Goal: Navigation & Orientation: Find specific page/section

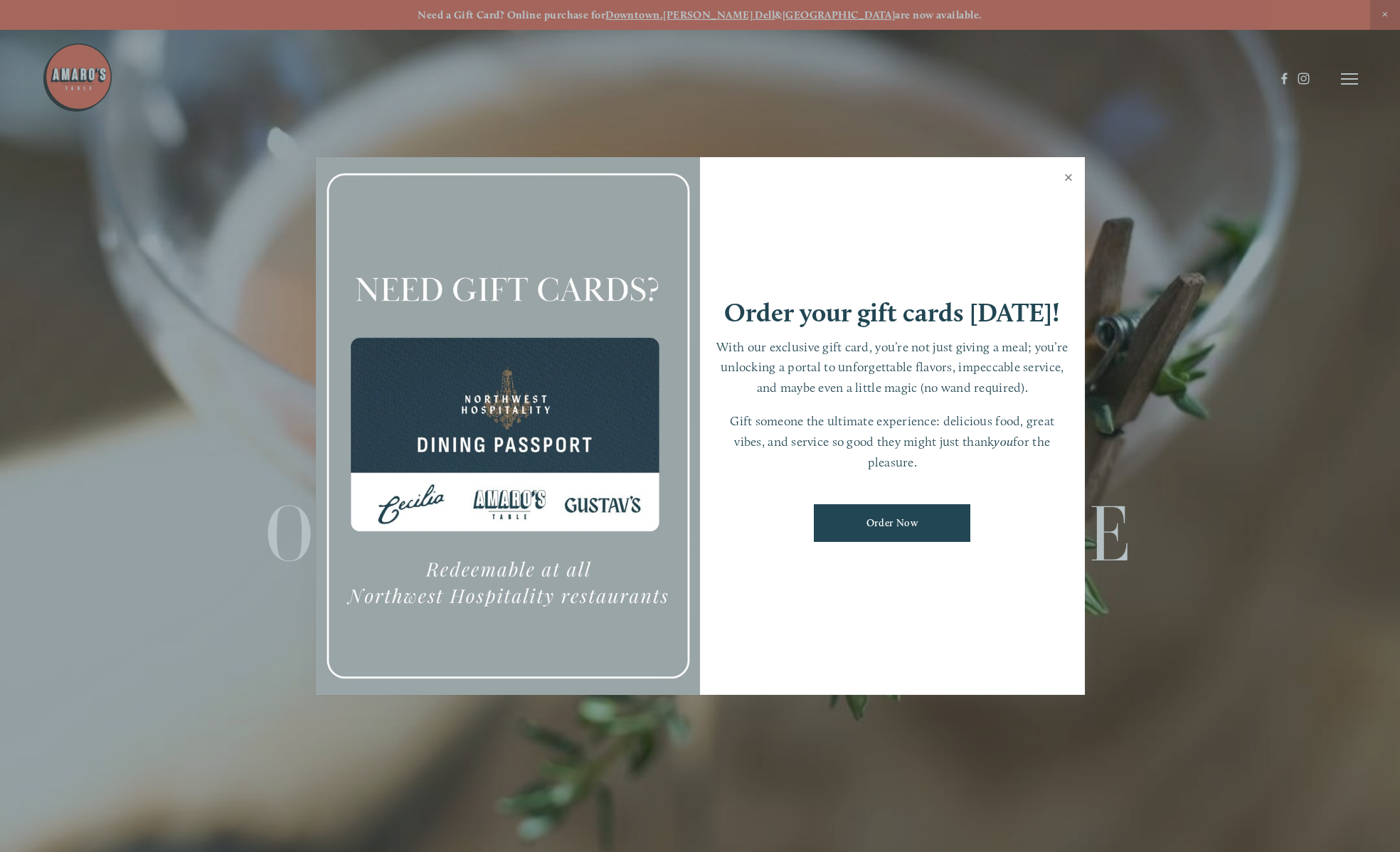
click at [1067, 177] on link "Close" at bounding box center [1069, 179] width 28 height 39
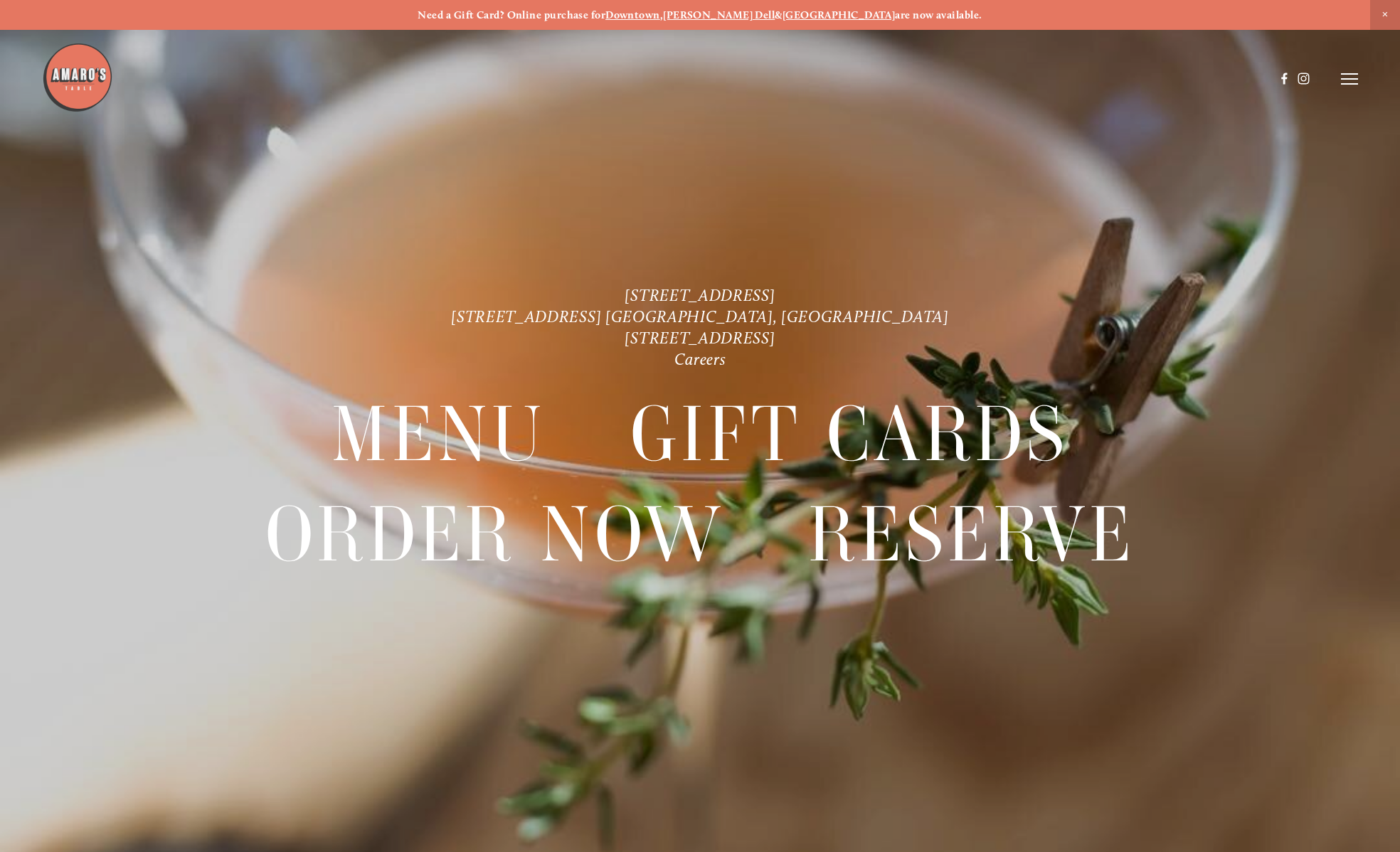
click at [1352, 77] on icon at bounding box center [1349, 79] width 17 height 13
click at [1055, 76] on span "Menu" at bounding box center [1047, 78] width 29 height 14
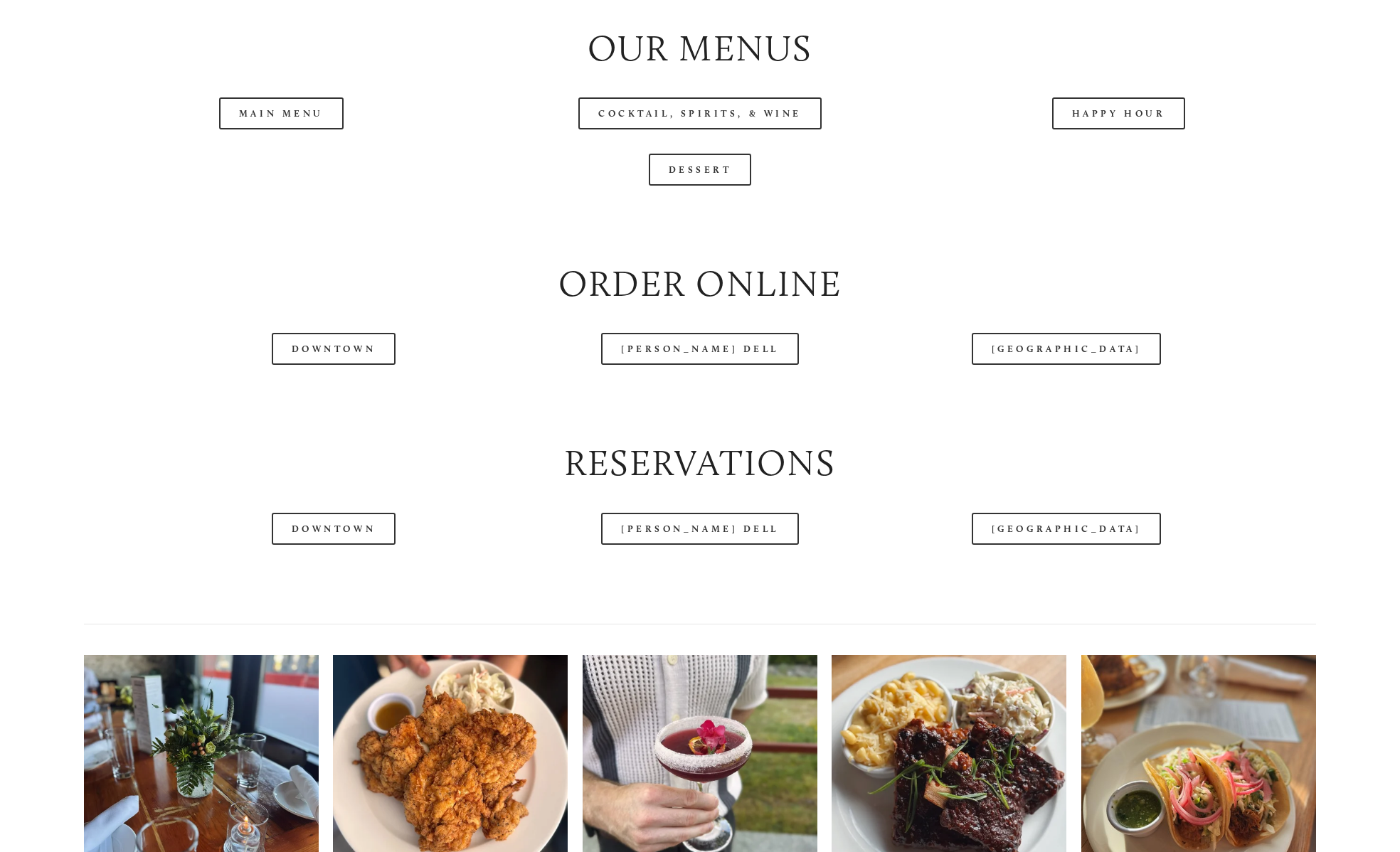
scroll to position [1707, 0]
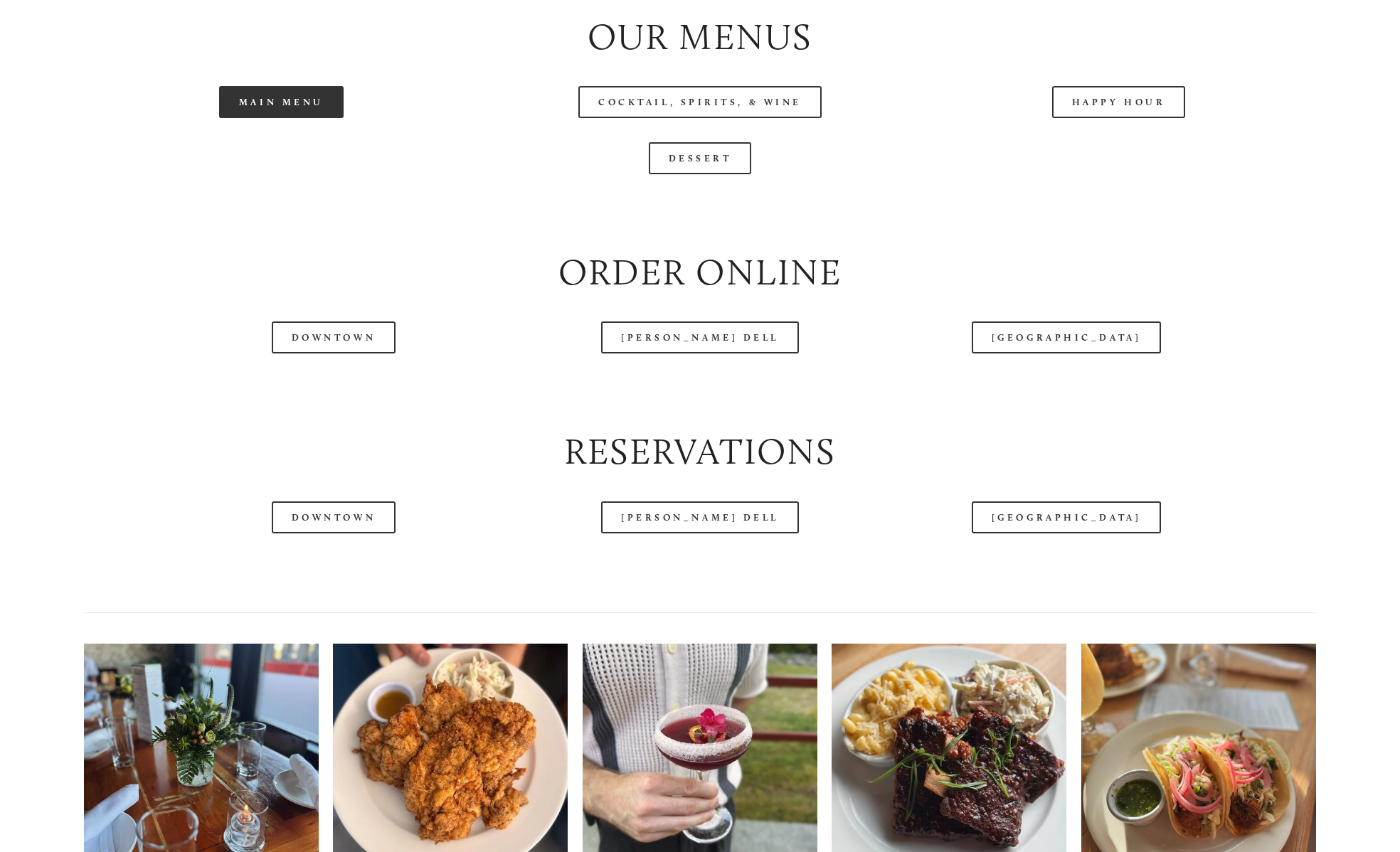
click at [311, 118] on link "Main Menu" at bounding box center [282, 102] width 125 height 32
